Goal: Task Accomplishment & Management: Manage account settings

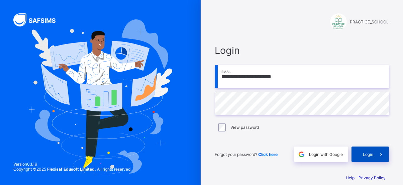
click at [380, 160] on span at bounding box center [381, 154] width 15 height 15
click at [371, 155] on span "Login" at bounding box center [369, 154] width 10 height 5
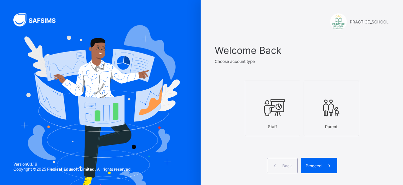
click at [294, 123] on div "Staff" at bounding box center [273, 127] width 48 height 12
click at [331, 173] on span at bounding box center [329, 165] width 15 height 15
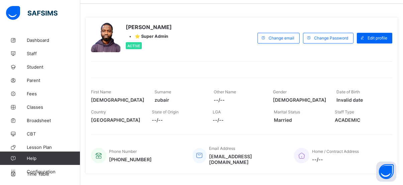
scroll to position [25, 0]
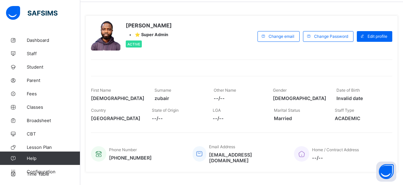
click at [348, 118] on span "ACADEMIC" at bounding box center [360, 119] width 51 height 6
click at [381, 36] on span "Edit profile" at bounding box center [378, 36] width 20 height 5
select select "**"
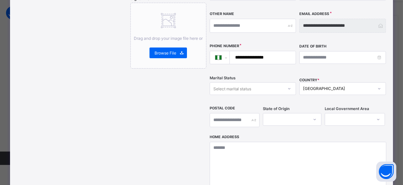
scroll to position [205, 0]
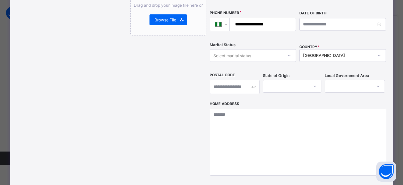
click at [274, 93] on div at bounding box center [292, 86] width 59 height 13
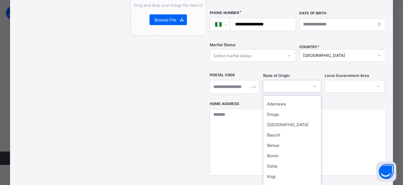
scroll to position [279, 0]
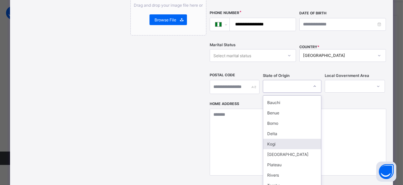
click at [271, 139] on div "Kogi" at bounding box center [293, 144] width 58 height 10
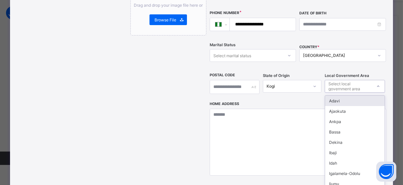
click at [372, 80] on div "Select local government area" at bounding box center [350, 86] width 43 height 13
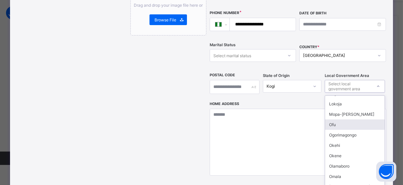
scroll to position [115, 0]
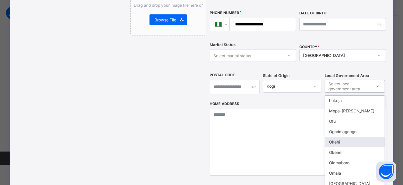
click at [344, 137] on div "Okehi" at bounding box center [355, 142] width 60 height 10
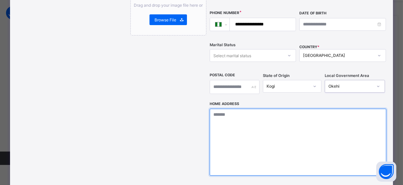
click at [311, 125] on textarea at bounding box center [298, 142] width 177 height 67
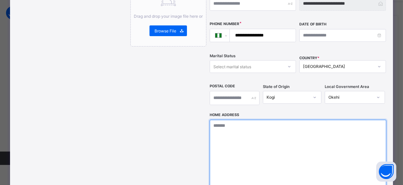
scroll to position [196, 0]
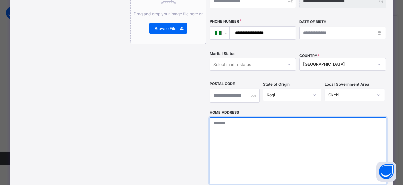
click at [311, 125] on textarea at bounding box center [298, 151] width 177 height 67
type textarea "*"
click at [252, 118] on textarea "**********" at bounding box center [300, 151] width 180 height 67
type textarea "*"
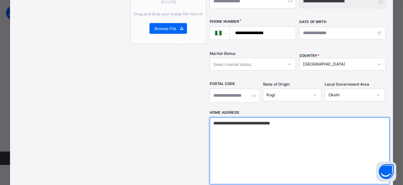
click at [260, 118] on textarea "**********" at bounding box center [300, 151] width 180 height 67
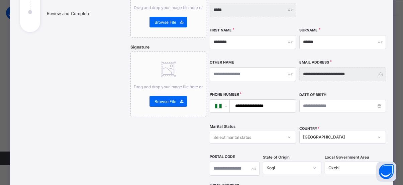
scroll to position [124, 0]
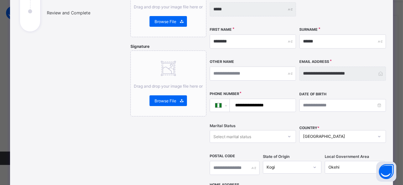
type textarea "**********"
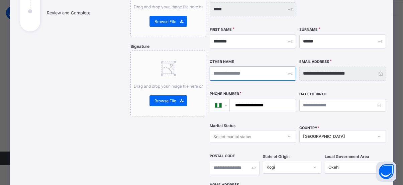
click at [262, 67] on input "text" at bounding box center [253, 74] width 87 height 14
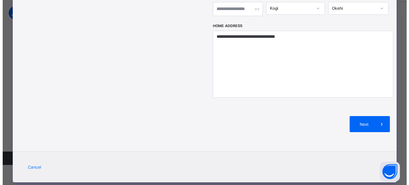
scroll to position [147, 0]
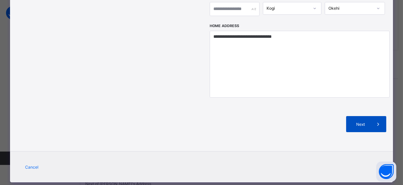
click at [376, 121] on icon at bounding box center [378, 124] width 7 height 7
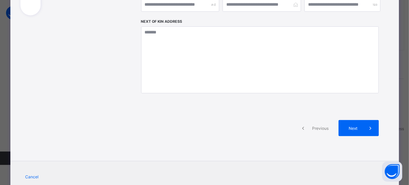
scroll to position [141, 0]
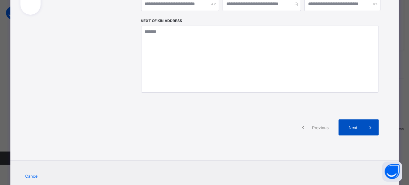
click at [355, 125] on span "Next" at bounding box center [352, 127] width 19 height 5
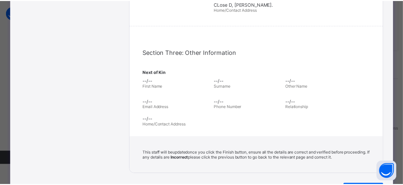
scroll to position [254, 0]
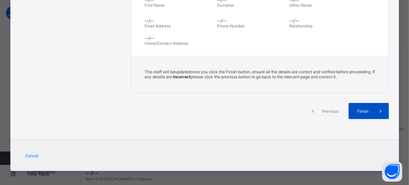
click at [360, 104] on div "Finish" at bounding box center [368, 111] width 40 height 16
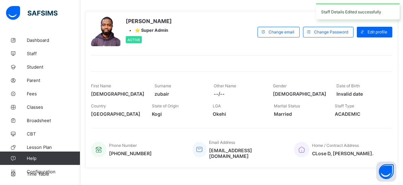
scroll to position [0, 0]
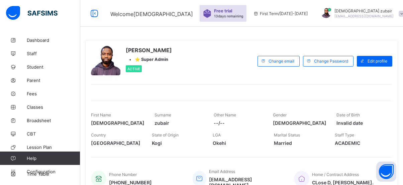
click at [106, 60] on div at bounding box center [105, 60] width 29 height 29
click at [201, 96] on div "Muhammad zubair • ⭐ Super Admin Active Change email Change Password Edit profil…" at bounding box center [241, 118] width 313 height 157
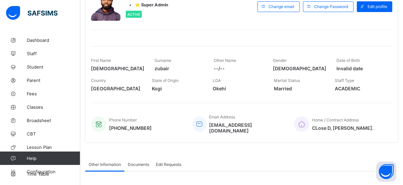
scroll to position [40, 0]
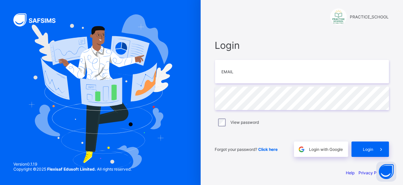
scroll to position [6, 0]
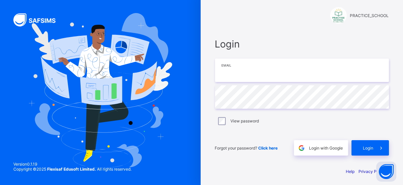
click at [280, 81] on input "email" at bounding box center [302, 70] width 174 height 23
type input "**********"
click at [277, 125] on div "View password" at bounding box center [302, 121] width 174 height 14
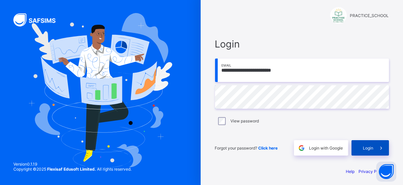
click at [367, 146] on span "Login" at bounding box center [369, 148] width 10 height 5
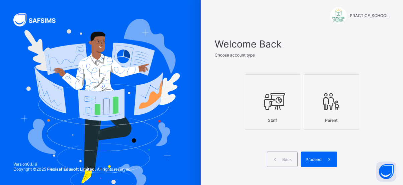
scroll to position [12, 0]
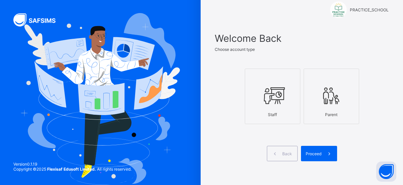
click at [285, 113] on div "Staff" at bounding box center [273, 115] width 48 height 12
click at [336, 156] on span at bounding box center [329, 153] width 15 height 15
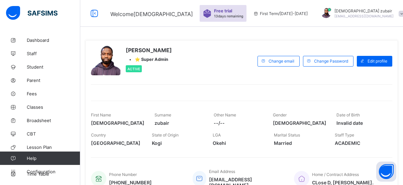
click at [107, 67] on div at bounding box center [105, 60] width 29 height 29
click at [110, 53] on div at bounding box center [105, 60] width 29 height 29
click at [116, 60] on div at bounding box center [105, 60] width 29 height 29
click at [327, 10] on div at bounding box center [326, 13] width 17 height 11
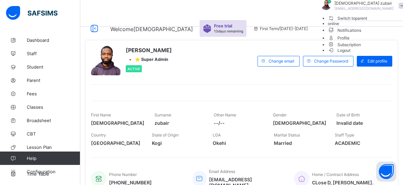
click at [327, 10] on div at bounding box center [326, 5] width 17 height 11
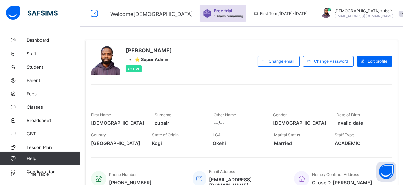
click at [327, 10] on div at bounding box center [326, 13] width 17 height 11
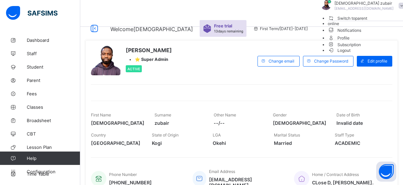
click at [327, 10] on div at bounding box center [326, 5] width 17 height 11
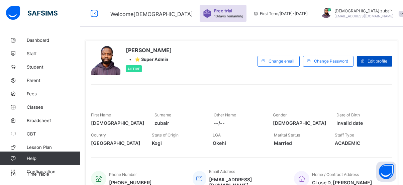
click at [382, 60] on span "Edit profile" at bounding box center [378, 61] width 20 height 5
select select "**"
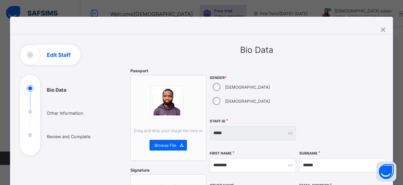
click at [168, 101] on img at bounding box center [167, 102] width 27 height 27
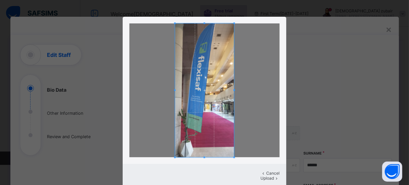
click at [221, 58] on span at bounding box center [204, 90] width 59 height 134
click at [220, 74] on span at bounding box center [204, 90] width 59 height 134
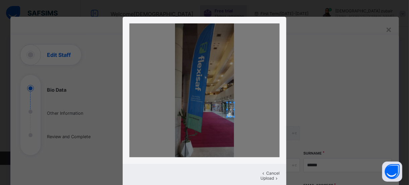
click at [261, 104] on div at bounding box center [204, 90] width 150 height 134
click at [243, 107] on div at bounding box center [204, 90] width 150 height 134
click at [169, 105] on div at bounding box center [204, 90] width 150 height 134
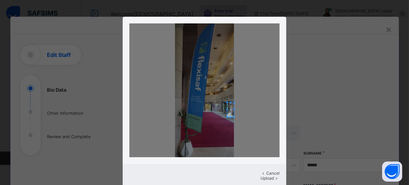
click at [169, 125] on div at bounding box center [204, 90] width 150 height 134
click at [159, 93] on div at bounding box center [204, 90] width 150 height 134
click at [296, 53] on div "Cancel Upload" at bounding box center [204, 92] width 409 height 185
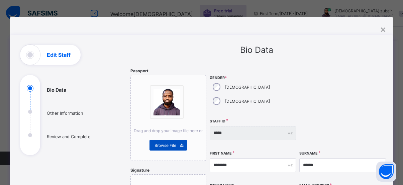
click at [161, 146] on span "Browse File" at bounding box center [166, 145] width 22 height 5
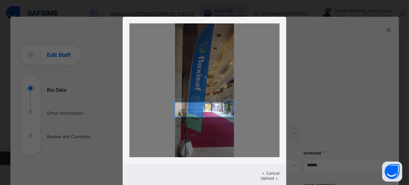
click at [168, 112] on div at bounding box center [204, 90] width 150 height 134
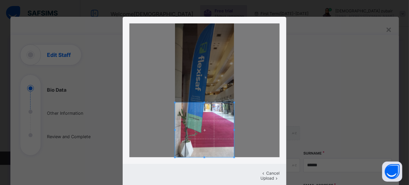
click at [205, 170] on div "Cancel Upload" at bounding box center [204, 102] width 163 height 171
click at [203, 103] on span at bounding box center [204, 103] width 2 height 2
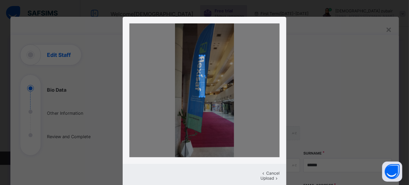
click at [204, 15] on div "Cancel Upload" at bounding box center [204, 92] width 409 height 185
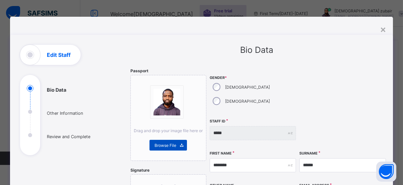
click at [163, 142] on div "Browse File" at bounding box center [169, 145] width 38 height 11
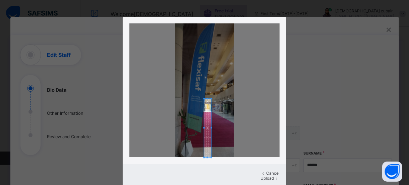
click at [206, 165] on div "Cancel Upload" at bounding box center [204, 102] width 163 height 171
click at [199, 19] on div at bounding box center [204, 90] width 163 height 147
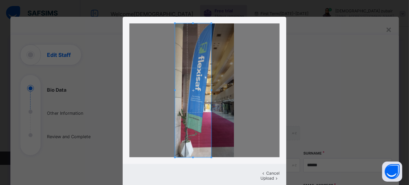
click at [118, 98] on div "Cancel Upload" at bounding box center [204, 92] width 409 height 185
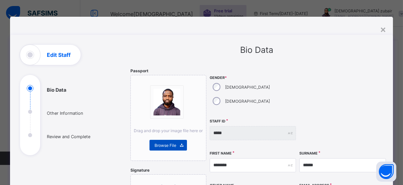
click at [167, 142] on div "Browse File" at bounding box center [169, 145] width 38 height 11
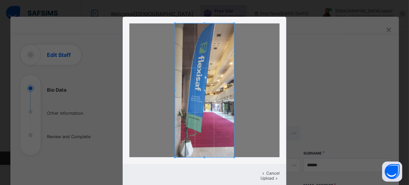
click at [236, 90] on div at bounding box center [204, 90] width 150 height 134
click at [152, 95] on div at bounding box center [204, 90] width 150 height 134
click at [274, 176] on span at bounding box center [277, 178] width 6 height 5
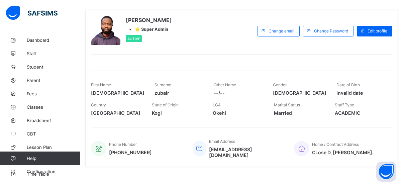
scroll to position [34, 0]
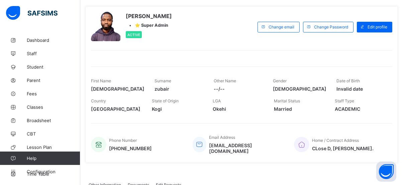
click at [154, 25] on span "⭐ Super Admin" at bounding box center [151, 25] width 33 height 5
click at [382, 22] on div "Edit profile" at bounding box center [374, 27] width 35 height 11
select select "**"
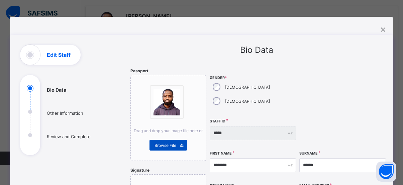
click at [156, 147] on span "Browse File" at bounding box center [166, 145] width 22 height 5
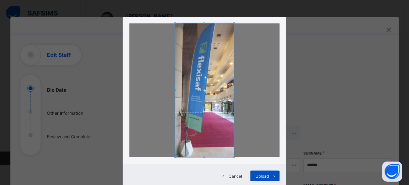
click at [257, 175] on span "Upload" at bounding box center [261, 176] width 13 height 5
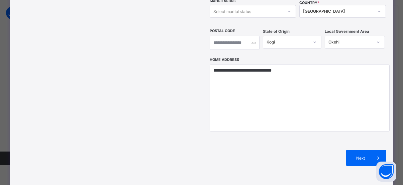
scroll to position [283, 0]
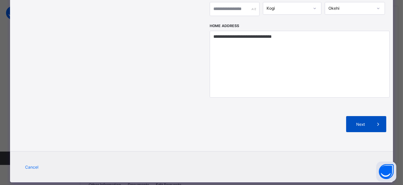
click at [374, 116] on span at bounding box center [379, 124] width 16 height 16
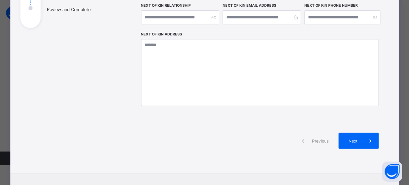
scroll to position [156, 0]
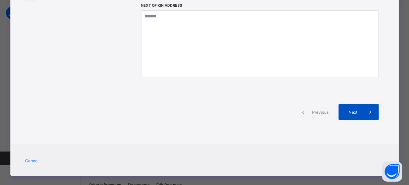
click at [355, 114] on span "Next" at bounding box center [352, 112] width 19 height 5
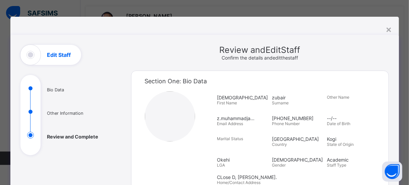
scroll to position [254, 0]
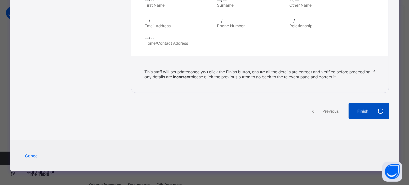
click at [365, 110] on div "Finish" at bounding box center [368, 111] width 40 height 16
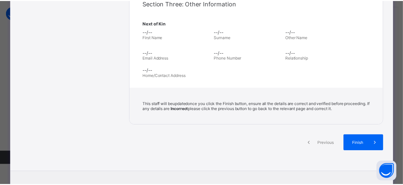
scroll to position [223, 0]
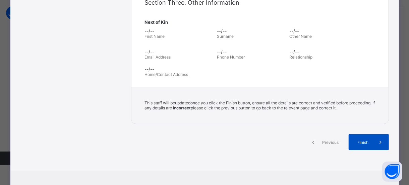
click at [367, 140] on span "Finish" at bounding box center [362, 142] width 19 height 5
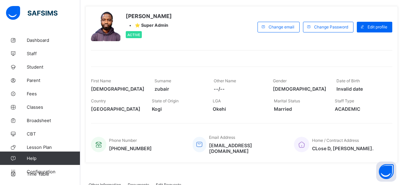
scroll to position [0, 0]
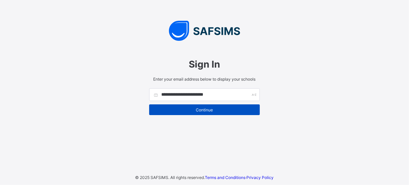
type input "**********"
click at [203, 110] on span "Continue" at bounding box center [204, 109] width 100 height 5
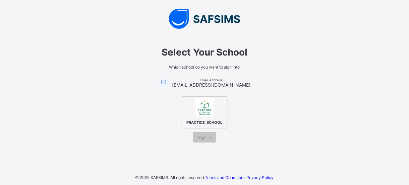
click at [204, 114] on img at bounding box center [204, 107] width 18 height 18
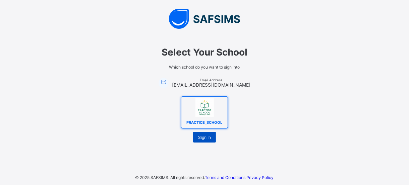
click at [205, 138] on span "Sign In" at bounding box center [204, 137] width 13 height 5
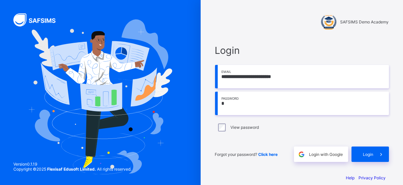
drag, startPoint x: 0, startPoint y: 0, endPoint x: 245, endPoint y: 108, distance: 267.8
click at [245, 108] on input "*" at bounding box center [302, 103] width 174 height 23
type input "**********"
click at [375, 159] on div "Login" at bounding box center [371, 154] width 38 height 15
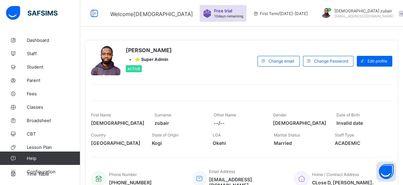
click at [113, 70] on div at bounding box center [105, 60] width 29 height 29
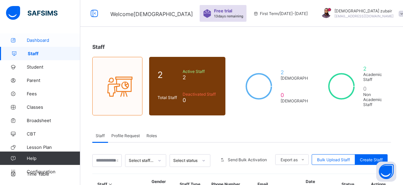
click at [28, 33] on link "Dashboard" at bounding box center [40, 39] width 80 height 13
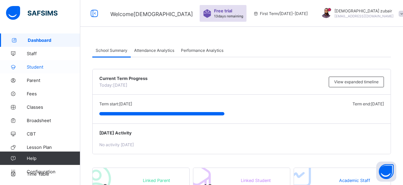
click at [28, 68] on span "Student" at bounding box center [54, 66] width 54 height 5
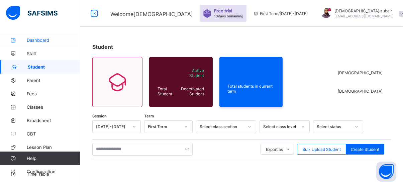
click at [15, 40] on icon at bounding box center [13, 40] width 27 height 5
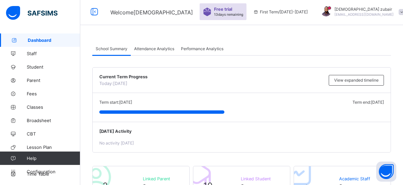
scroll to position [2, 0]
click at [325, 9] on div at bounding box center [326, 11] width 10 height 10
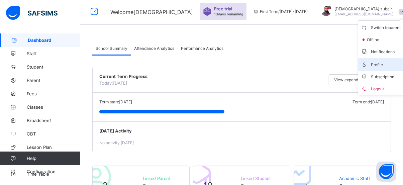
click at [368, 64] on span "Profile" at bounding box center [383, 65] width 44 height 8
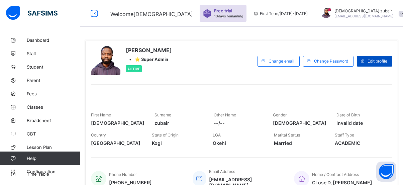
click at [377, 61] on span "Edit profile" at bounding box center [378, 61] width 20 height 5
select select "**"
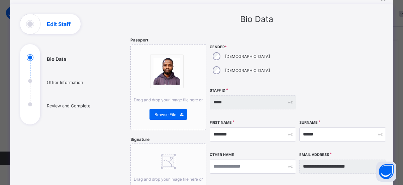
scroll to position [33, 0]
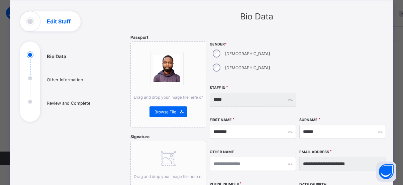
click at [173, 93] on div "Drag and drop your image file here or Browse File" at bounding box center [169, 85] width 76 height 86
click at [165, 113] on span "Browse File" at bounding box center [166, 111] width 22 height 5
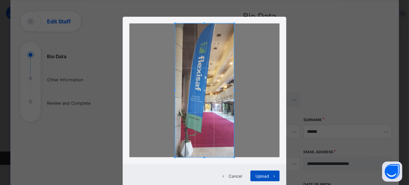
click at [272, 177] on icon at bounding box center [274, 176] width 5 height 4
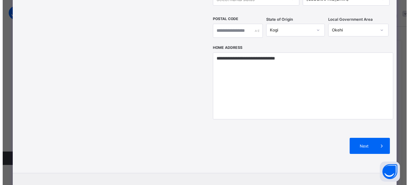
scroll to position [266, 0]
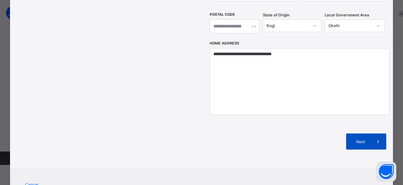
click at [367, 139] on span "Next" at bounding box center [361, 141] width 19 height 5
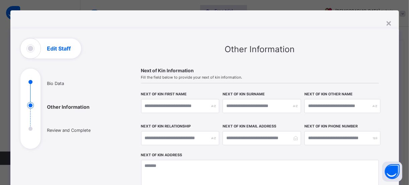
scroll to position [163, 0]
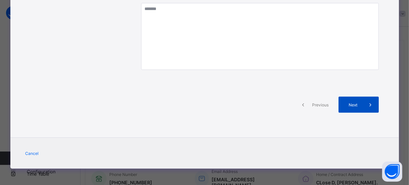
click at [365, 109] on span at bounding box center [370, 105] width 16 height 16
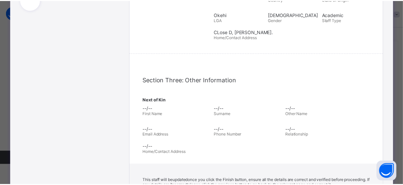
scroll to position [254, 0]
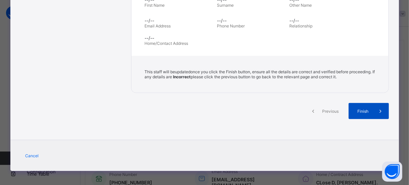
click at [360, 109] on span "Finish" at bounding box center [362, 111] width 19 height 5
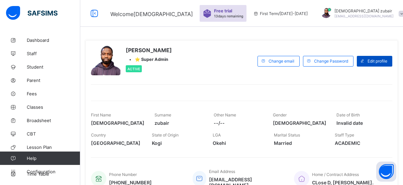
click at [377, 60] on span "Edit profile" at bounding box center [378, 61] width 20 height 5
select select "**"
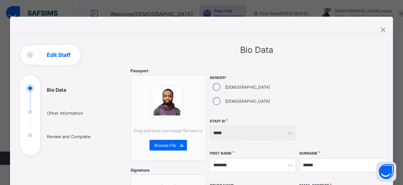
click at [172, 96] on img at bounding box center [167, 102] width 27 height 27
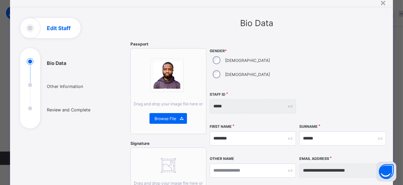
scroll to position [20, 0]
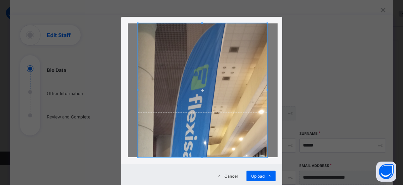
click at [222, 134] on span at bounding box center [203, 90] width 130 height 134
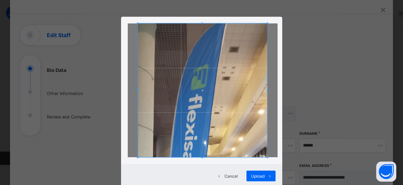
click at [201, 156] on div at bounding box center [203, 90] width 130 height 134
click at [197, 180] on div "Cancel Upload" at bounding box center [201, 102] width 161 height 171
click at [227, 118] on span at bounding box center [203, 90] width 130 height 134
click at [244, 123] on span at bounding box center [203, 90] width 130 height 134
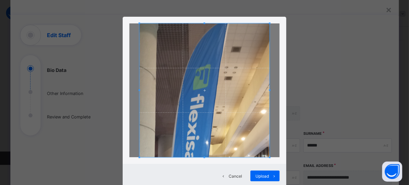
click at [229, 109] on span at bounding box center [204, 90] width 130 height 134
click at [236, 81] on span at bounding box center [204, 90] width 130 height 134
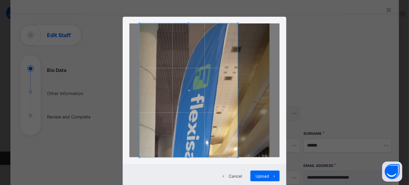
click at [237, 82] on span at bounding box center [238, 90] width 2 height 134
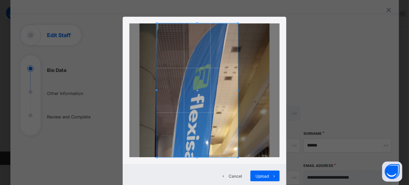
click at [156, 92] on span at bounding box center [157, 90] width 2 height 134
click at [204, 32] on span at bounding box center [196, 90] width 81 height 134
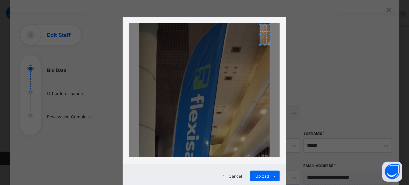
click at [262, 26] on div at bounding box center [204, 90] width 150 height 134
click at [225, 69] on div at bounding box center [204, 90] width 150 height 134
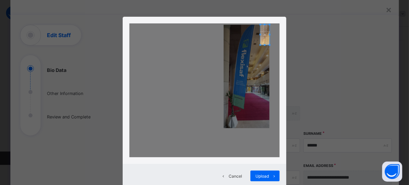
click at [174, 89] on div at bounding box center [204, 90] width 150 height 134
click at [233, 71] on div at bounding box center [204, 90] width 150 height 134
click at [106, 139] on div "Cancel Upload" at bounding box center [204, 92] width 409 height 185
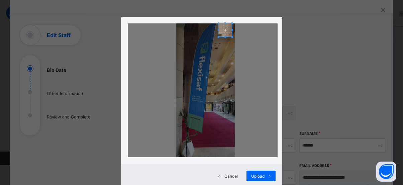
click at [212, 91] on div at bounding box center [203, 90] width 150 height 134
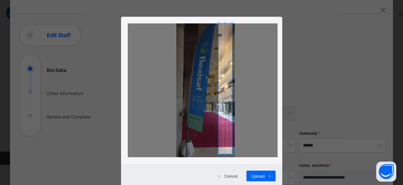
click at [239, 154] on div at bounding box center [203, 90] width 150 height 134
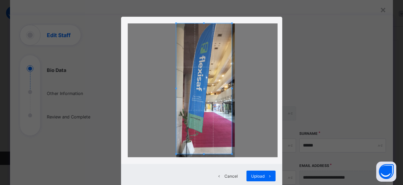
click at [141, 73] on div at bounding box center [203, 90] width 150 height 134
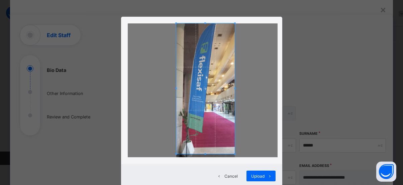
click at [241, 88] on div at bounding box center [203, 90] width 150 height 134
click at [263, 178] on span "Upload" at bounding box center [258, 176] width 13 height 5
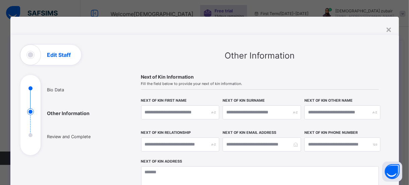
scroll to position [163, 0]
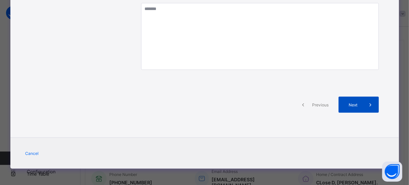
click at [350, 104] on span "Next" at bounding box center [352, 104] width 19 height 5
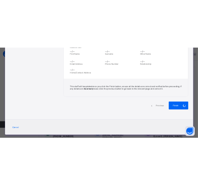
scroll to position [247, 0]
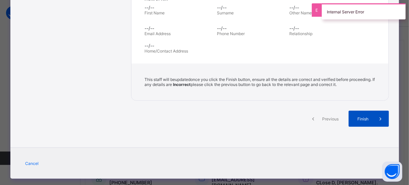
click at [370, 120] on div "Finish" at bounding box center [368, 119] width 40 height 16
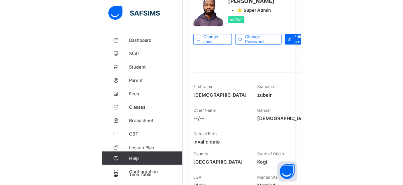
scroll to position [0, 0]
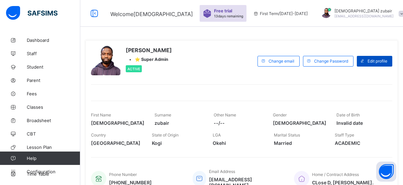
click at [378, 58] on div "Edit profile" at bounding box center [374, 61] width 35 height 11
select select "**"
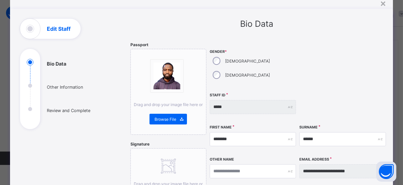
scroll to position [27, 0]
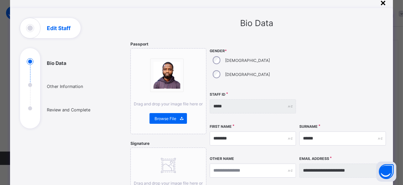
click at [385, 3] on div "×" at bounding box center [383, 2] width 6 height 11
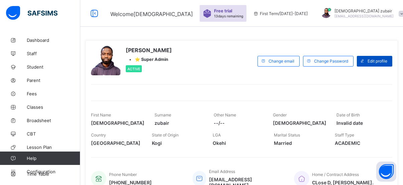
click at [373, 61] on span "Edit profile" at bounding box center [378, 61] width 20 height 5
select select "**"
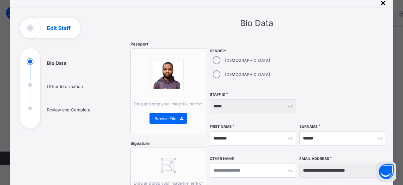
click at [382, 4] on div "×" at bounding box center [383, 2] width 6 height 11
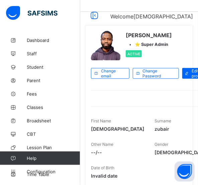
scroll to position [4, 0]
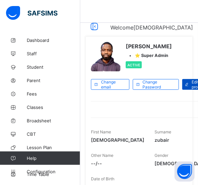
click at [192, 80] on span "Edit profile" at bounding box center [201, 84] width 18 height 10
select select "**"
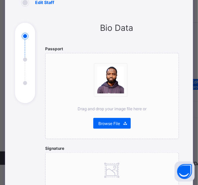
scroll to position [54, 0]
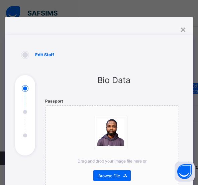
select select "**"
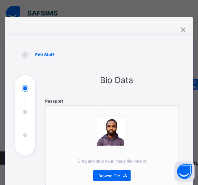
scroll to position [54, 0]
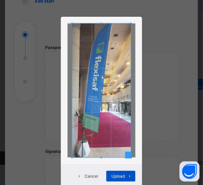
click at [121, 176] on span "Upload" at bounding box center [118, 176] width 13 height 5
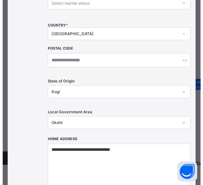
scroll to position [682, 0]
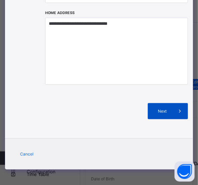
click at [160, 110] on span "Next" at bounding box center [162, 111] width 19 height 5
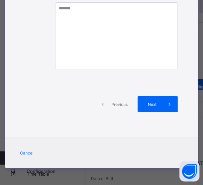
scroll to position [322, 0]
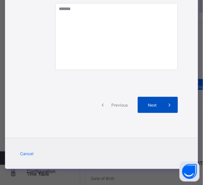
click at [160, 110] on div "Next" at bounding box center [158, 105] width 40 height 16
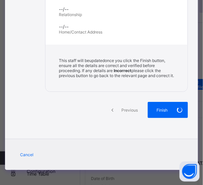
click at [160, 110] on div "Finish" at bounding box center [168, 110] width 40 height 16
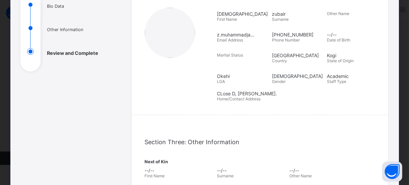
scroll to position [0, 0]
